Goal: Task Accomplishment & Management: Use online tool/utility

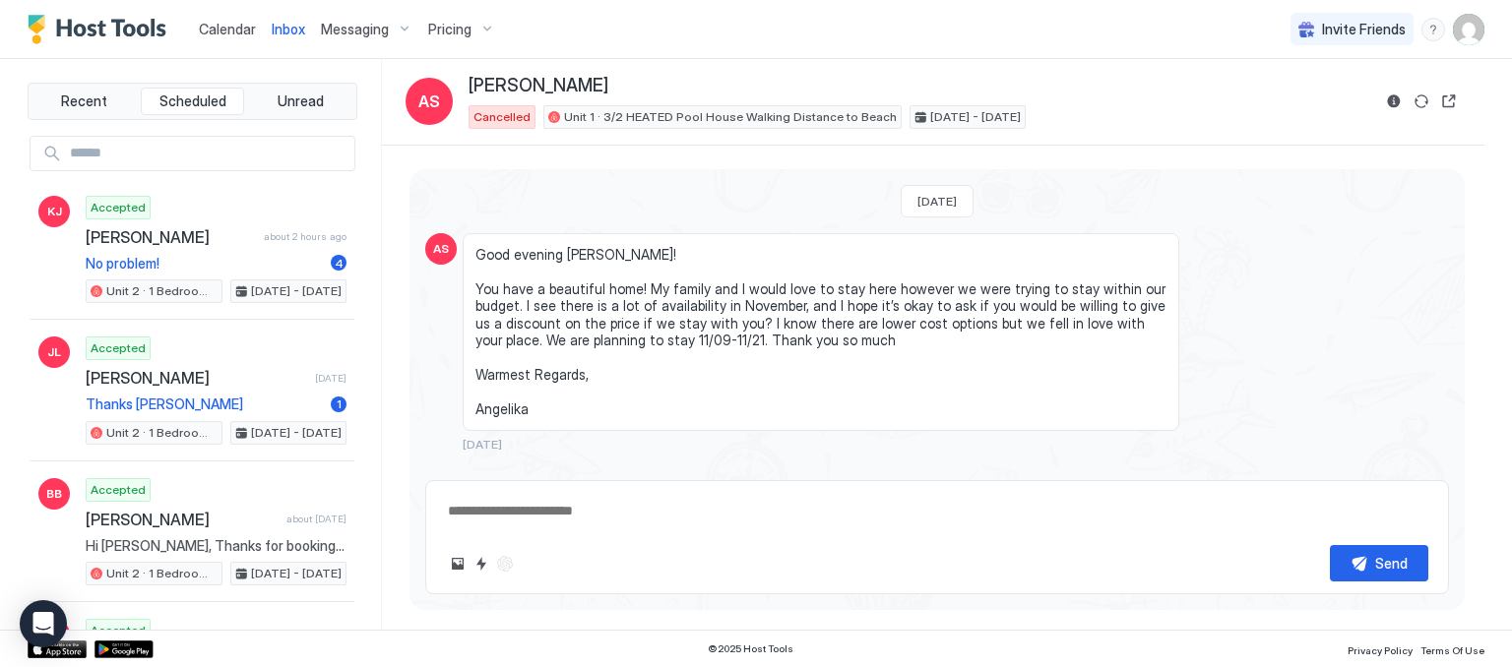
type textarea "*"
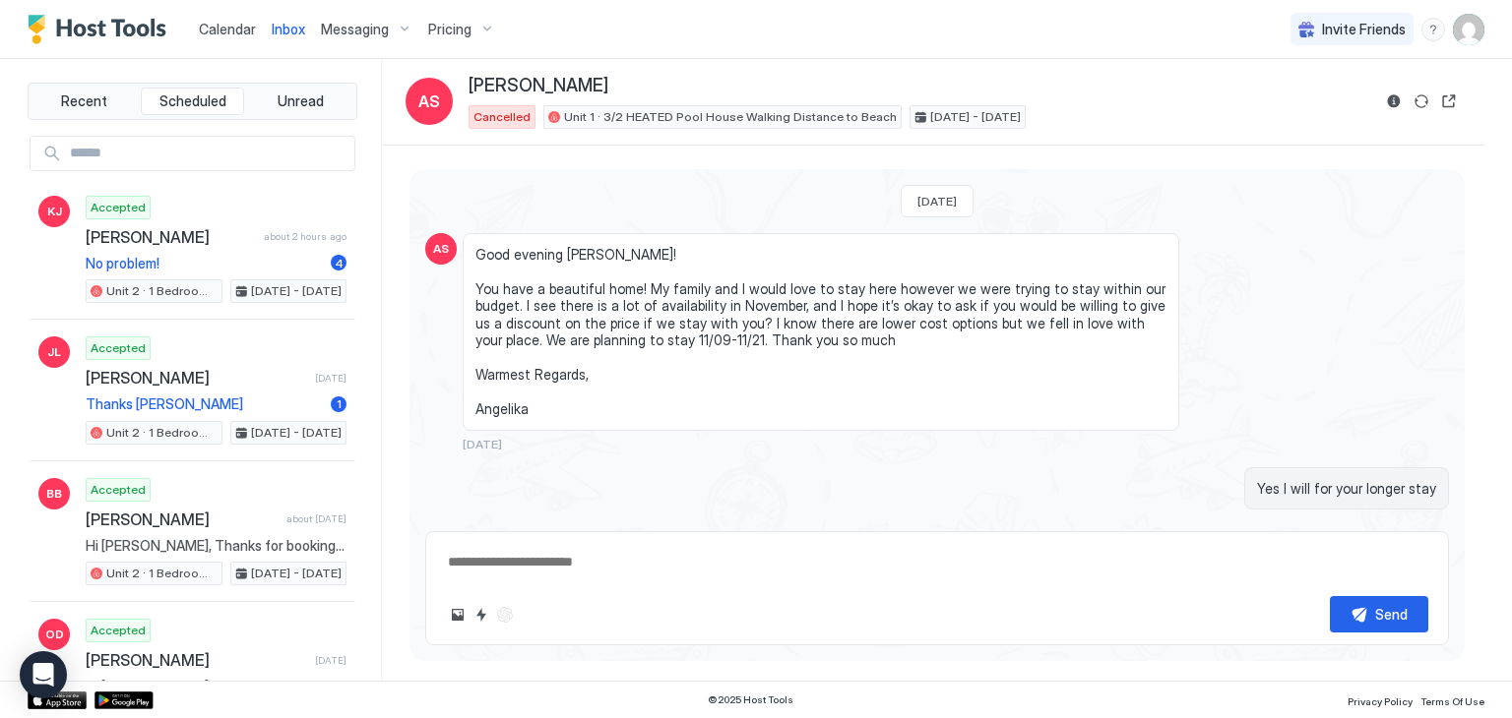
click at [377, 33] on span "Messaging" at bounding box center [355, 30] width 68 height 18
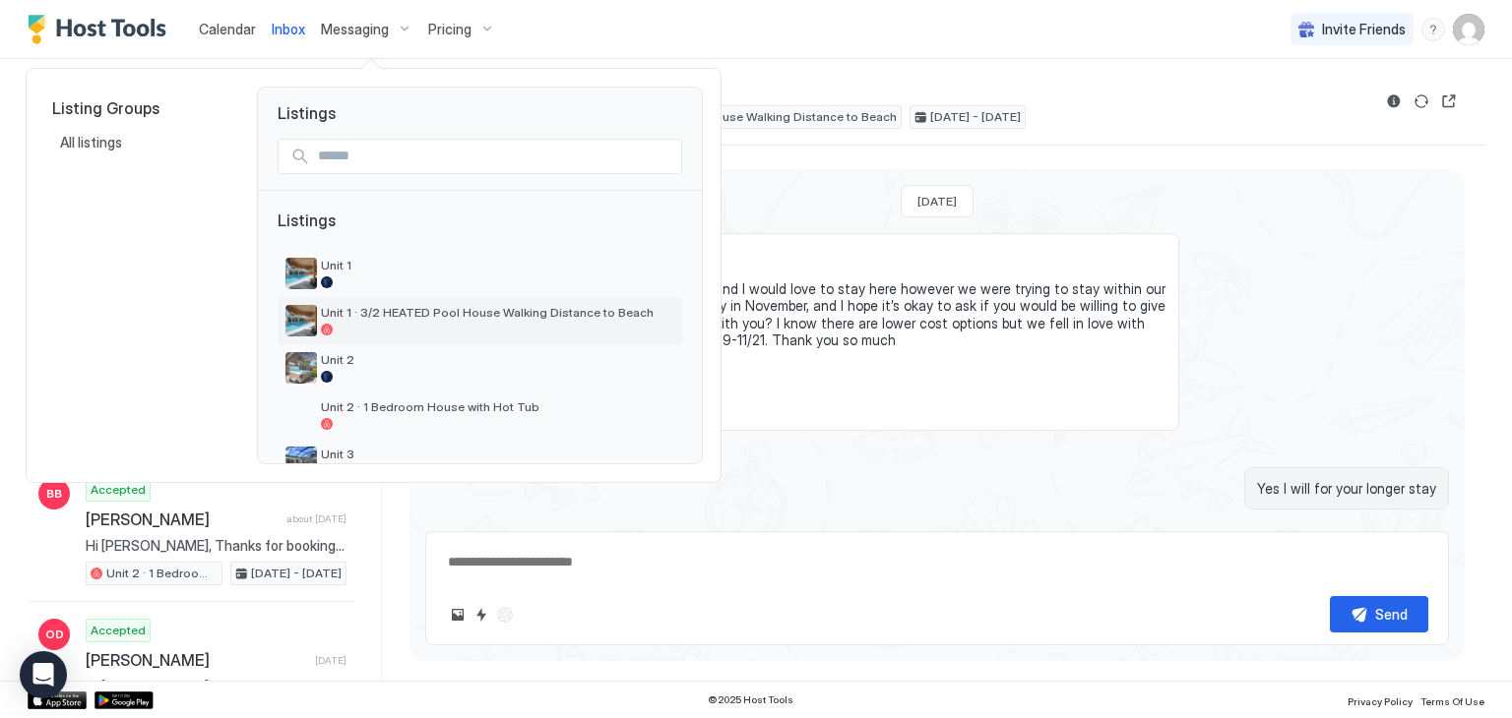
click at [409, 314] on span "Unit 1 · 3/2 HEATED Pool House Walking Distance to Beach" at bounding box center [497, 312] width 353 height 15
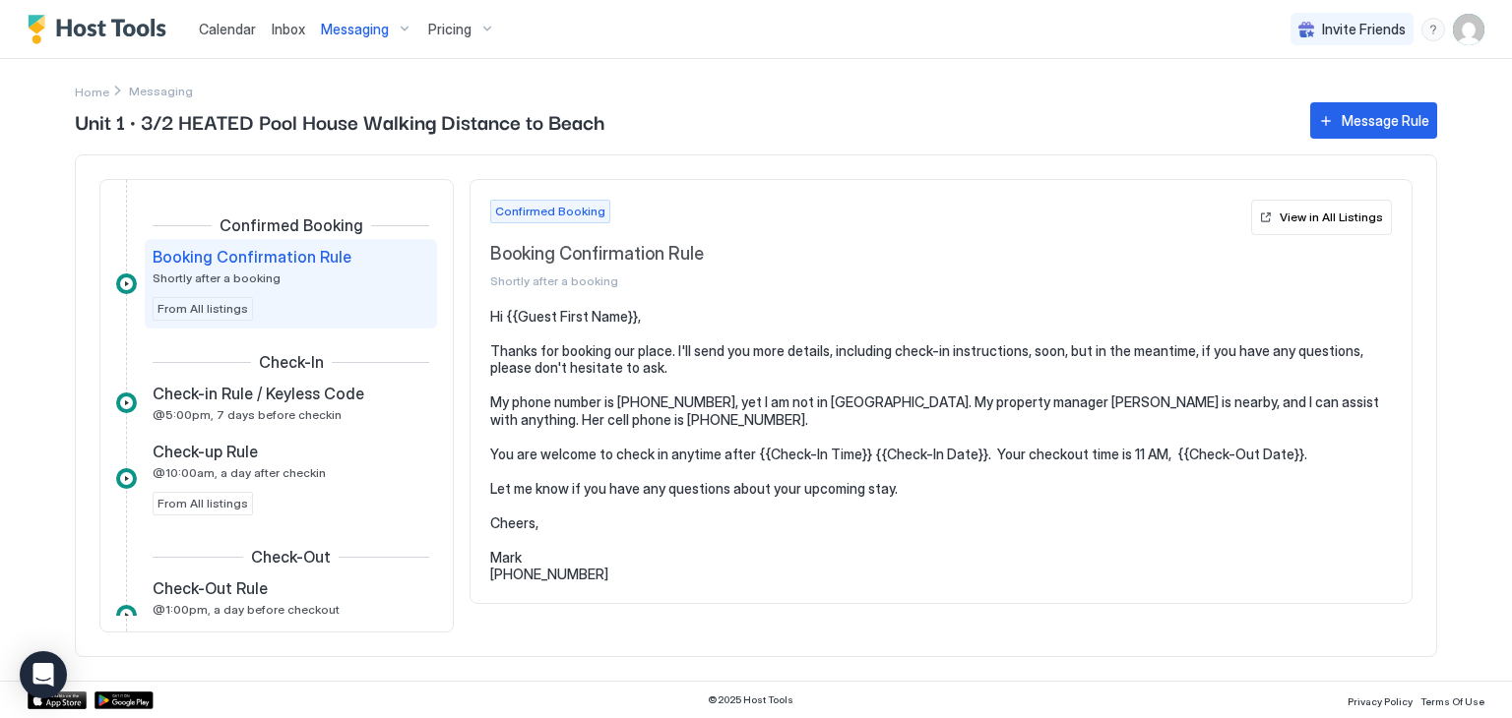
click at [917, 282] on span "Shortly after a booking" at bounding box center [866, 281] width 753 height 15
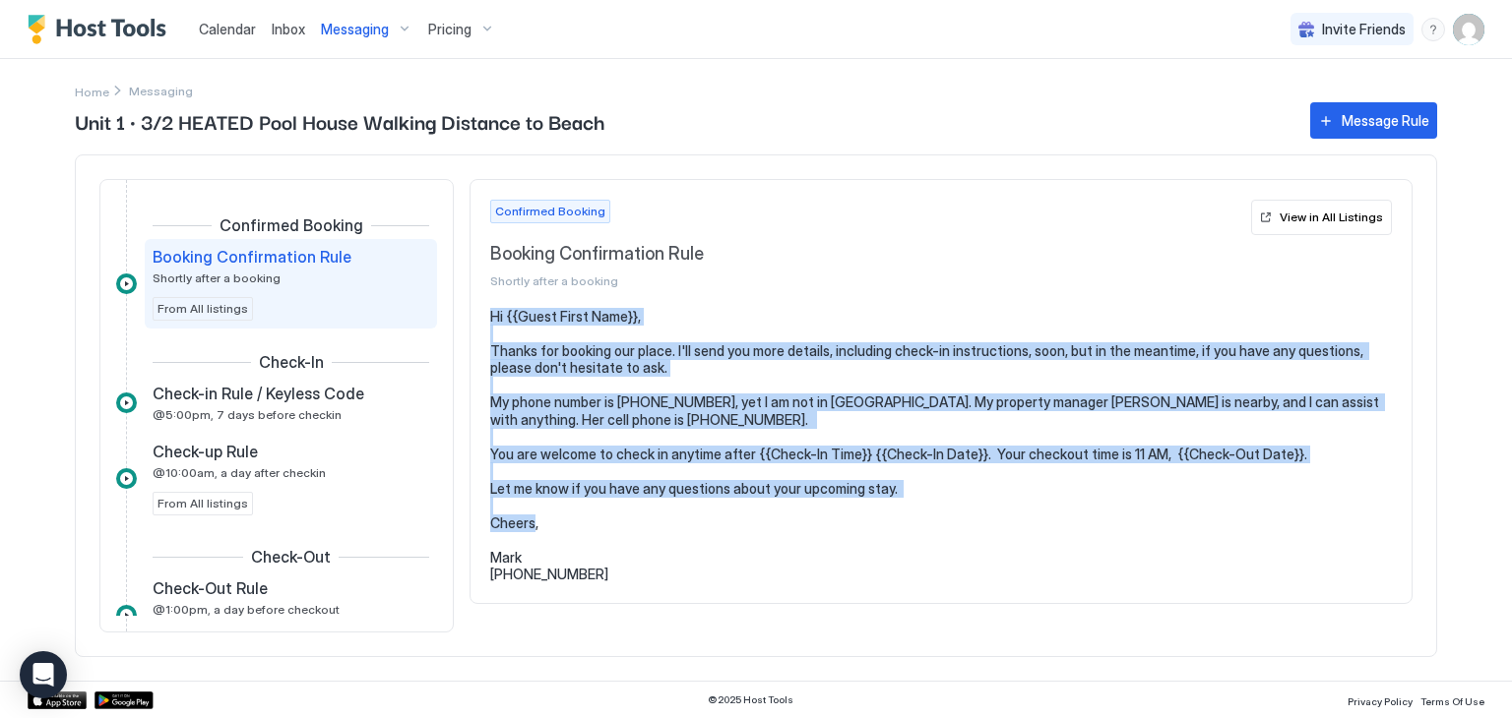
drag, startPoint x: 490, startPoint y: 315, endPoint x: 728, endPoint y: 575, distance: 352.4
click at [728, 575] on pre "Hi {{Guest First Name}}, Thanks for booking our place. I'll send you more detai…" at bounding box center [940, 446] width 901 height 276
copy pre "Hi {{Guest First Name}}, Thanks for booking our place. I'll send you more detai…"
